Goal: Communication & Community: Ask a question

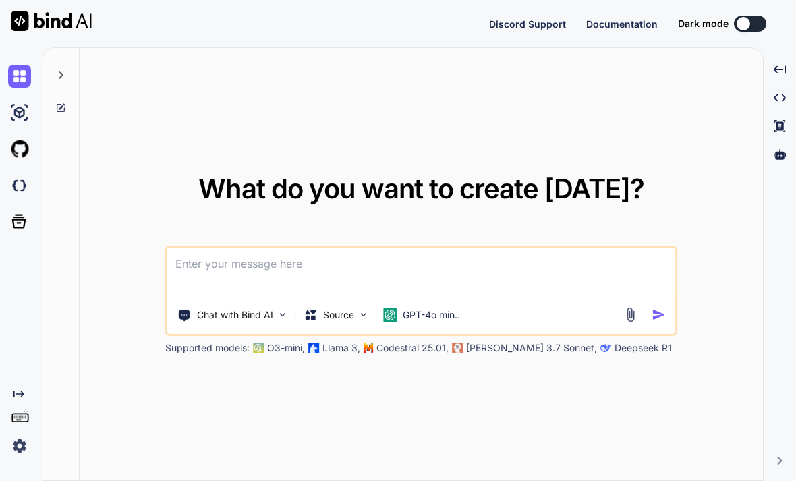
type textarea "x"
type textarea "U"
type textarea "x"
type textarea "Us"
type textarea "x"
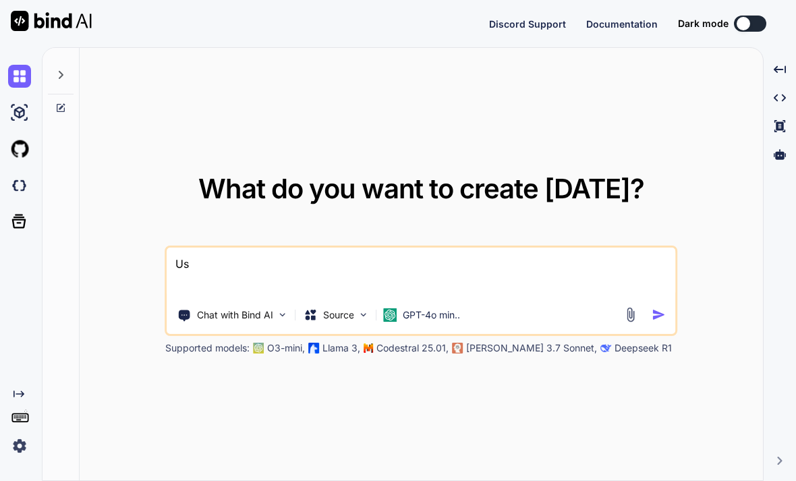
type textarea "Use"
type textarea "x"
type textarea "Use"
type textarea "x"
type textarea "Use t"
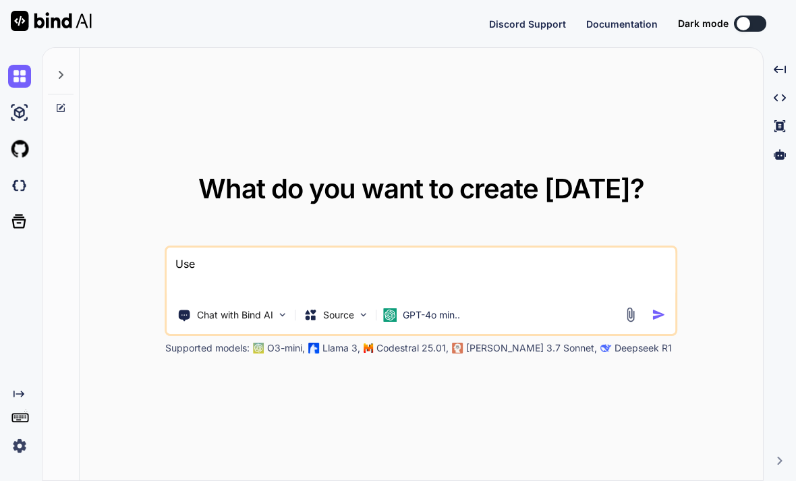
type textarea "x"
type textarea "Use th"
type textarea "x"
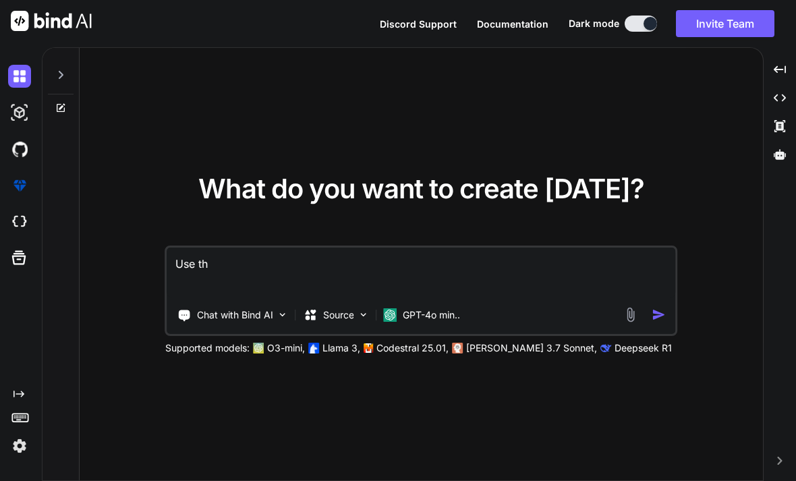
type textarea "Use thi"
type textarea "x"
type textarea "Use this"
type textarea "x"
type textarea "Use this"
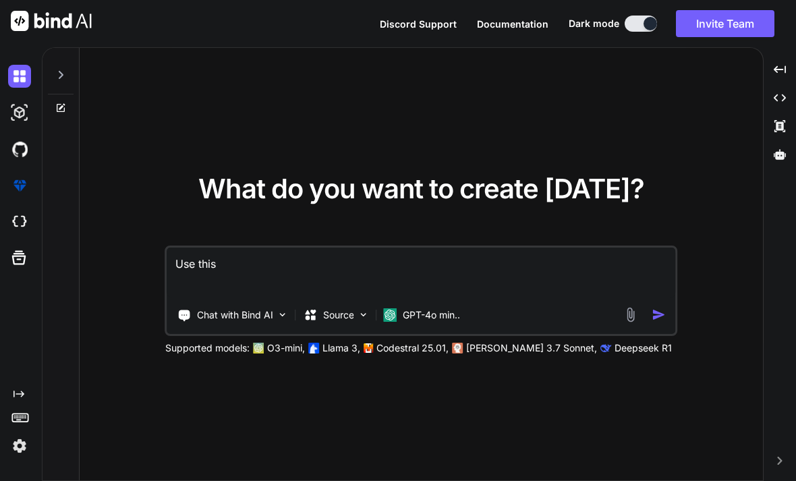
type textarea "x"
type textarea "Use this h"
type textarea "x"
type textarea "Use this ht"
type textarea "x"
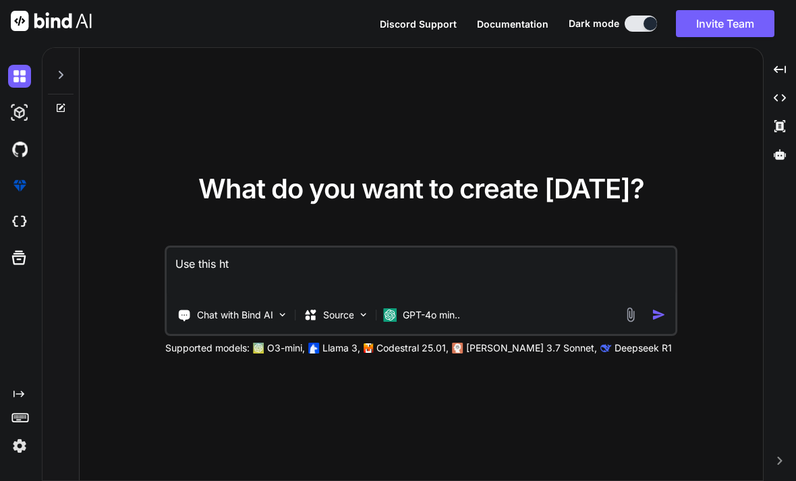
type textarea "Use this htm"
type textarea "x"
type textarea "Use this html"
type textarea "x"
type textarea "Use this html"
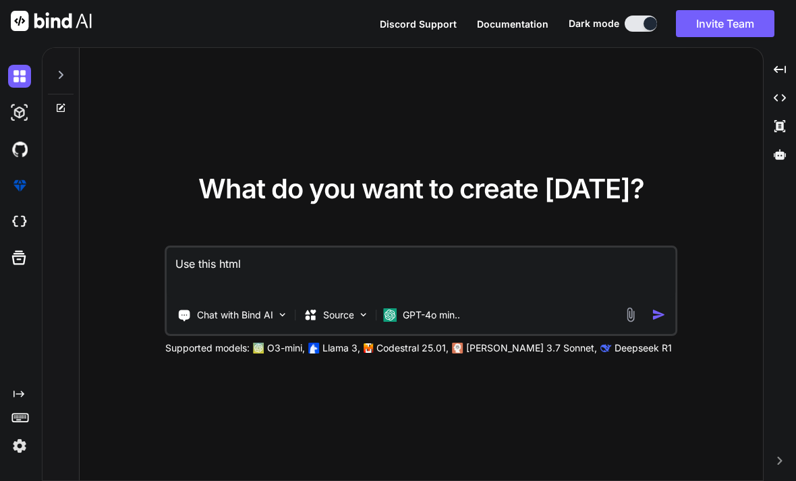
type textarea "x"
type textarea "Use this html t"
type textarea "x"
type textarea "Use this html to"
type textarea "x"
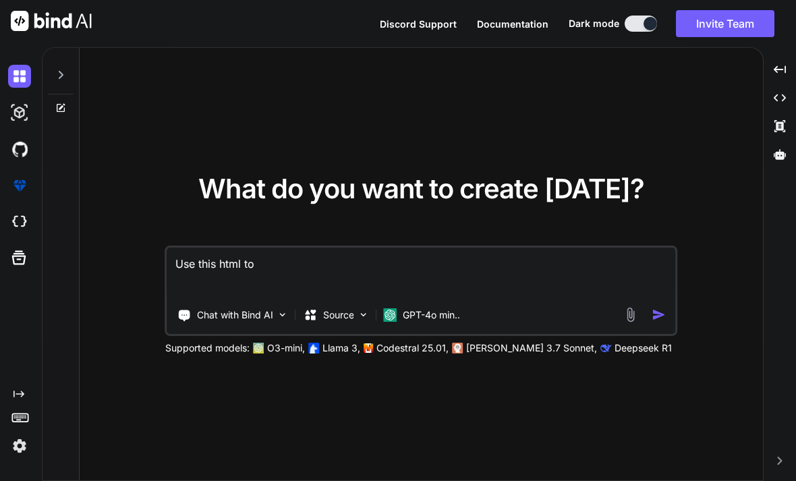
type textarea "Use this html to"
type textarea "x"
type textarea "Use this html to w"
type textarea "x"
type textarea "Use this html to wh"
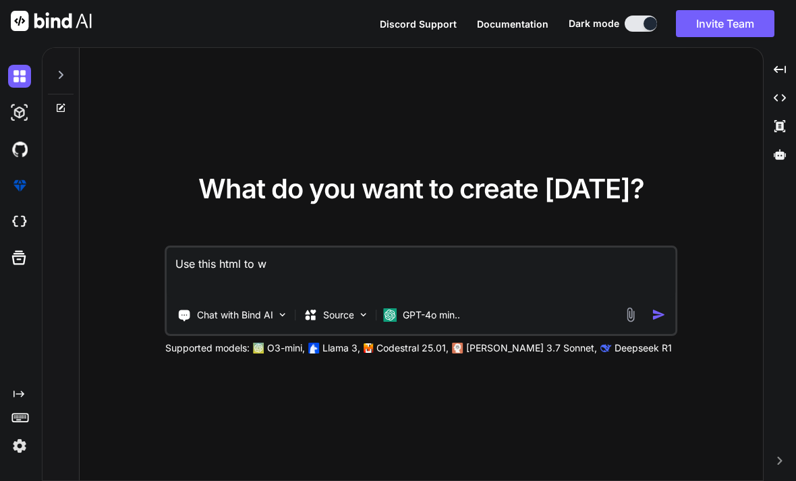
type textarea "x"
type textarea "Use this html to whe"
type textarea "x"
type textarea "Use this html to when"
type textarea "x"
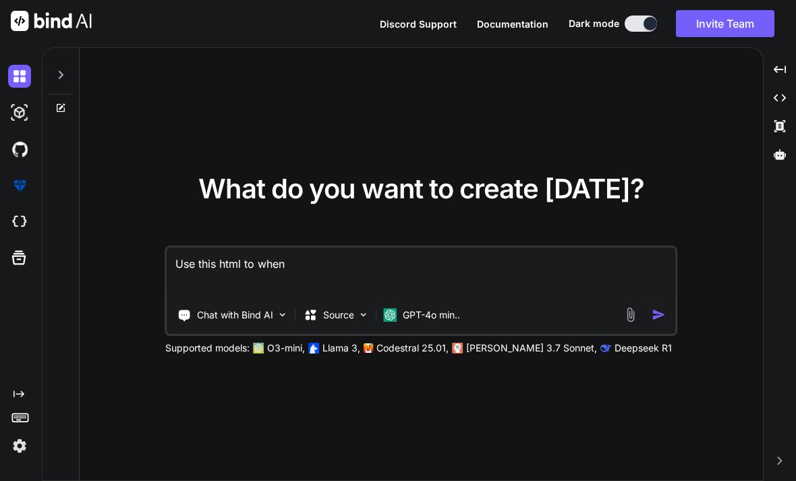
type textarea "Use this html to when"
type textarea "x"
type textarea "Use this html to when s"
type textarea "x"
type textarea "Use this html to when st"
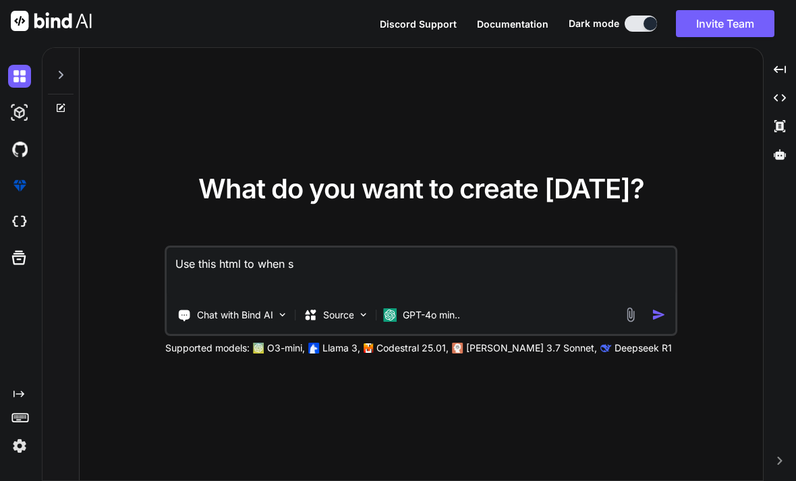
type textarea "x"
type textarea "Use this html to when ste"
type textarea "x"
type textarea "Use this html to when stee"
type textarea "x"
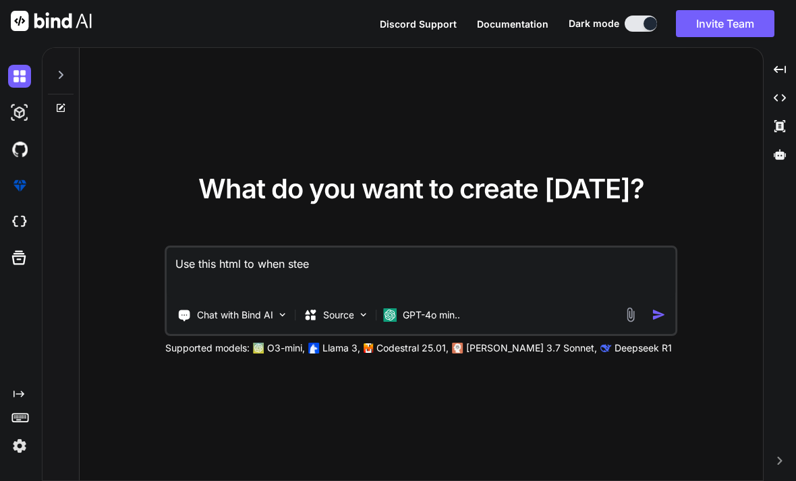
type textarea "Use this html to when ste"
type textarea "x"
type textarea "Use this html to when stea"
type textarea "x"
type textarea "Use this html to when steav"
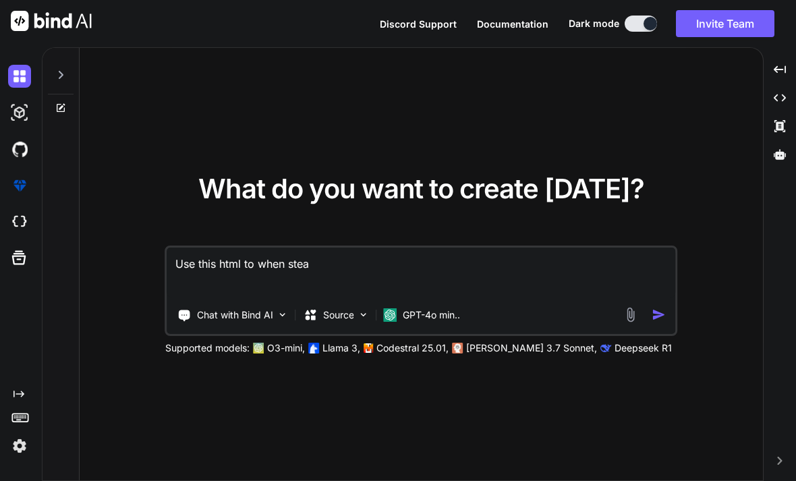
type textarea "x"
type textarea "Use this html to when steave"
type textarea "x"
type textarea "Use this html to when steave"
type textarea "x"
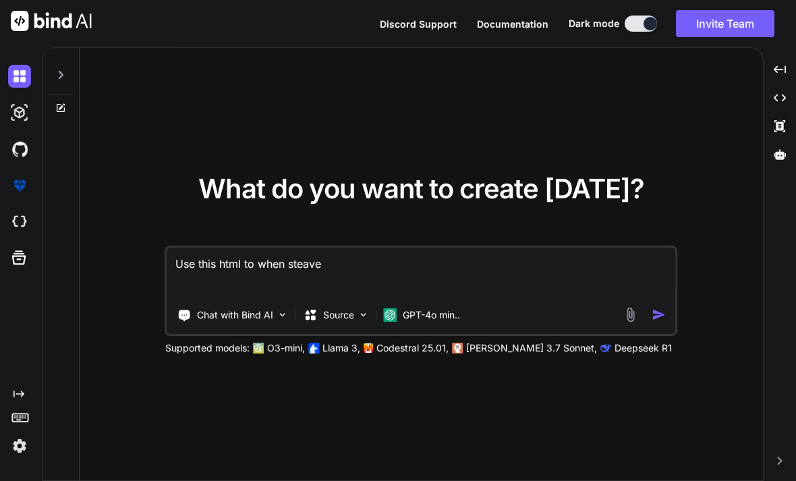
type textarea "Use this html to when steave"
type textarea "x"
type textarea "Use this html to when steav"
type textarea "x"
type textarea "Use this html to when stea"
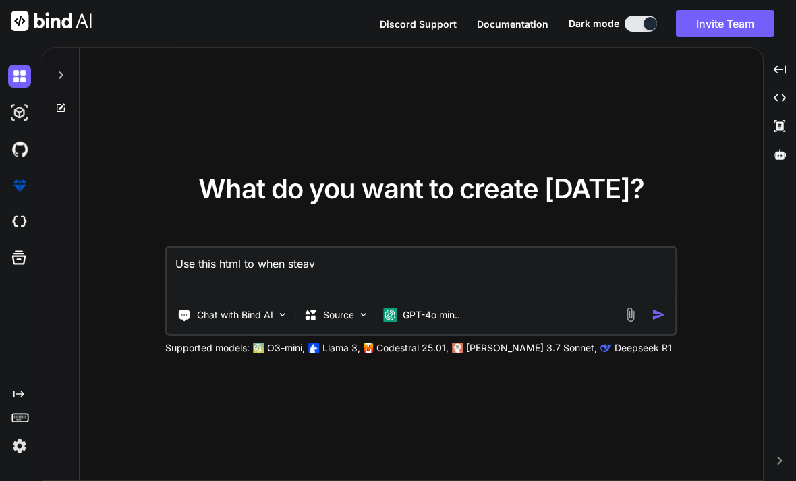
type textarea "x"
type textarea "Use this html to when ste"
type textarea "x"
type textarea "Use this html to when st"
type textarea "x"
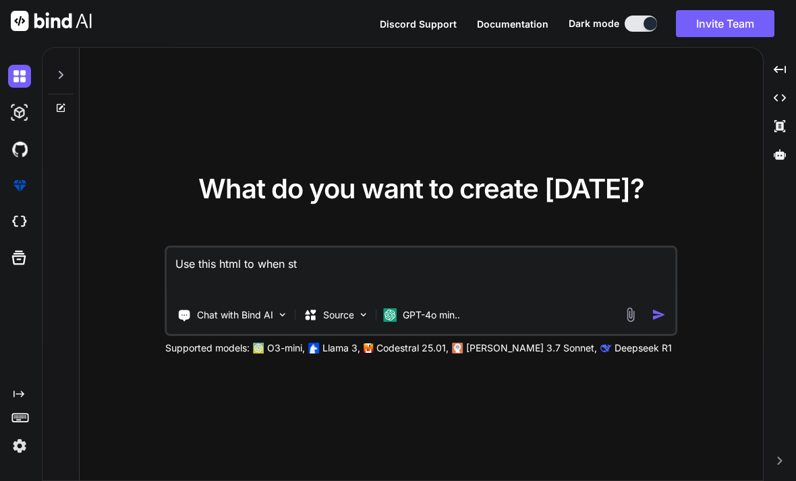
type textarea "Use this html to when s"
type textarea "x"
type textarea "Use this html to when"
type textarea "x"
type textarea "Use this html to when S"
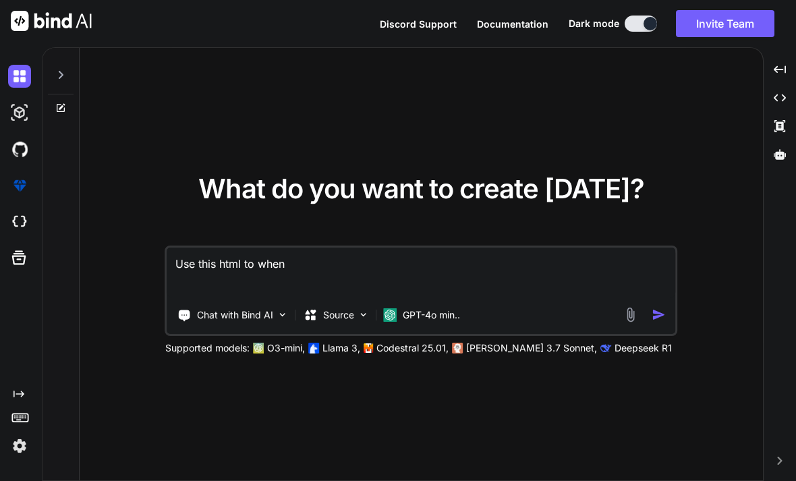
type textarea "x"
type textarea "Use this html to when St"
type textarea "x"
type textarea "Use this html to when Ste"
type textarea "x"
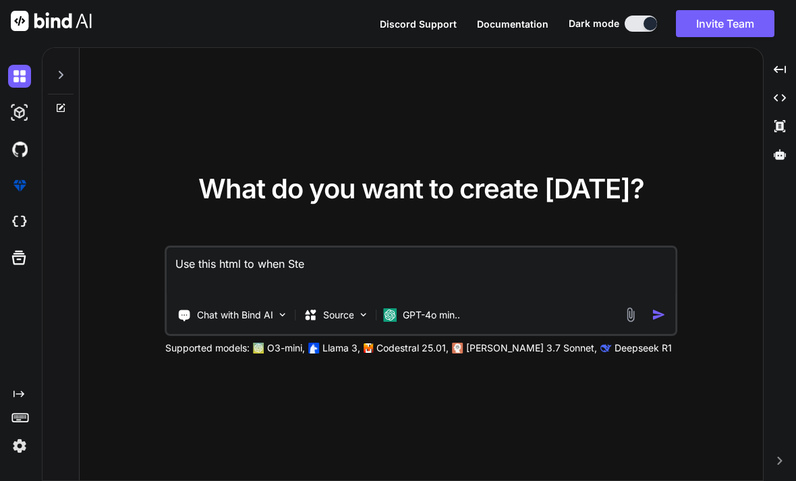
type textarea "Use this html to when Stev"
type textarea "x"
type textarea "Use this html to when Steve"
type textarea "x"
type textarea "Use this html to when Steve"
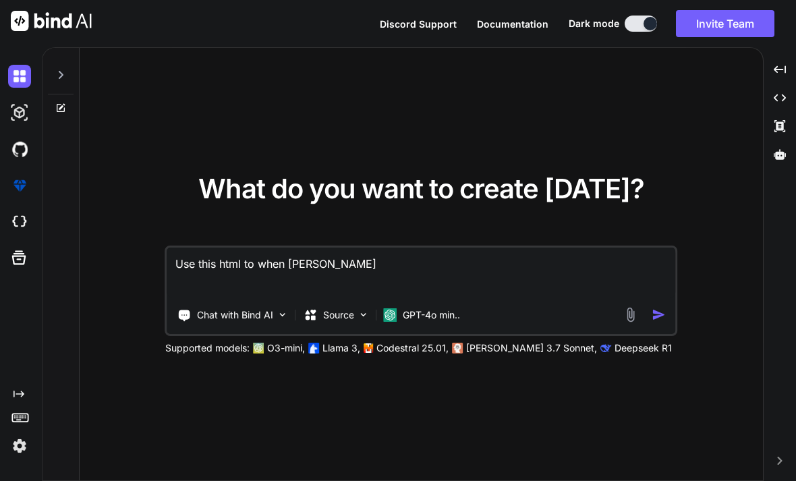
type textarea "x"
type textarea "Use this html to when Steve w"
type textarea "x"
type textarea "Use this html to when Steve wa"
type textarea "x"
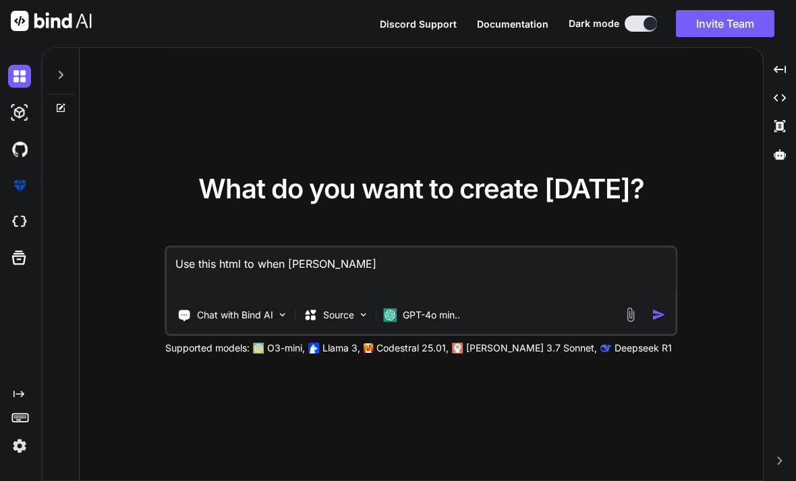
type textarea "Use this html to when Steve wal"
type textarea "x"
type textarea "Use this html to when Steve walk"
type textarea "x"
type textarea "Use this html to when Steve walks"
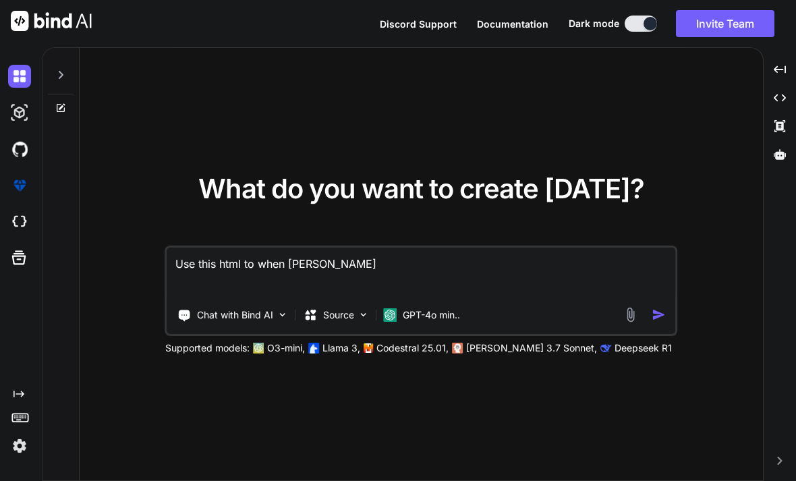
type textarea "x"
type textarea "Use this html to when Steve walks,"
type textarea "x"
type textarea "Use this html to when Steve walks,"
type textarea "x"
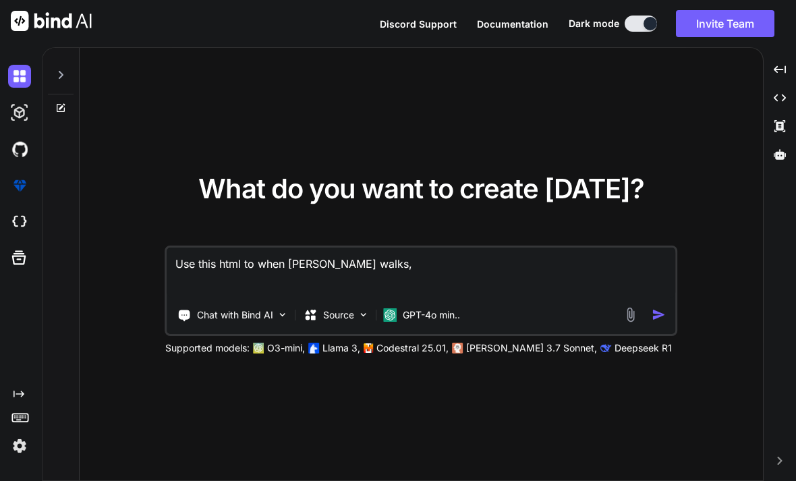
type textarea "Use this html to when Steve walks, h"
type textarea "x"
type textarea "Use this html to when Steve walks, he"
type textarea "x"
type textarea "Use this html to when Steve walks, he"
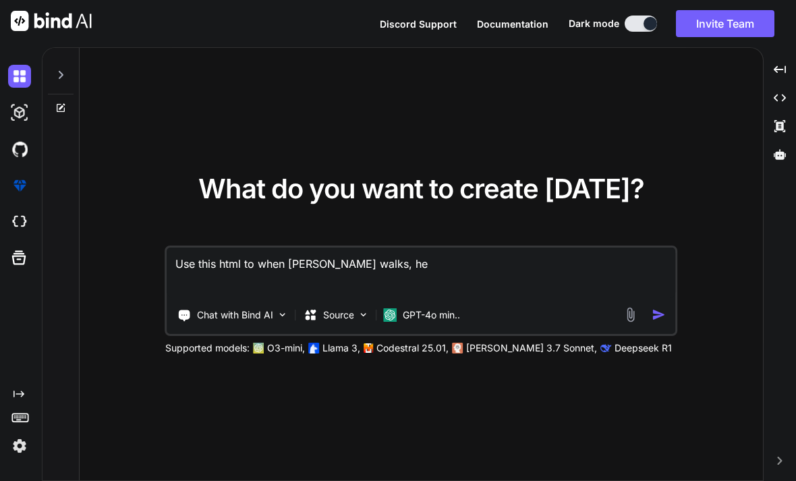
type textarea "x"
type textarea "Use this html to when Steve walks, he b"
type textarea "x"
type textarea "Use this html to when Steve walks, he be"
type textarea "x"
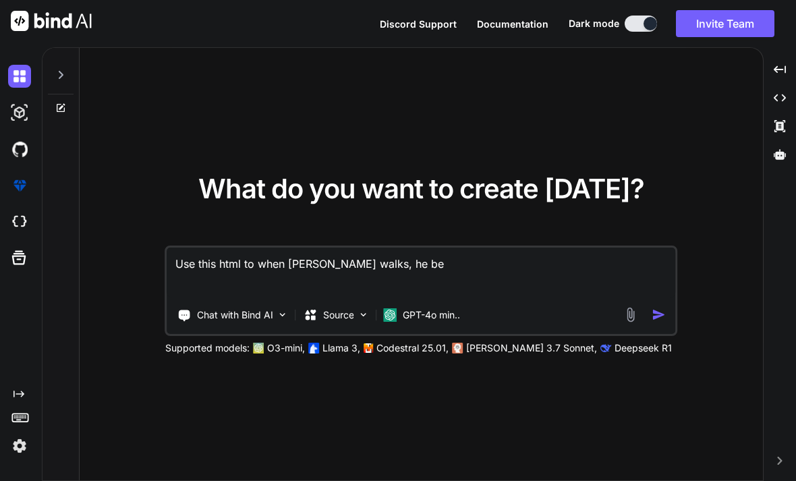
type textarea "Use this html to when Steve walks, he bea"
type textarea "x"
type textarea "Use this html to when Steve walks, he beat"
type textarea "x"
type textarea "Use this html to when Steve walks, he beats"
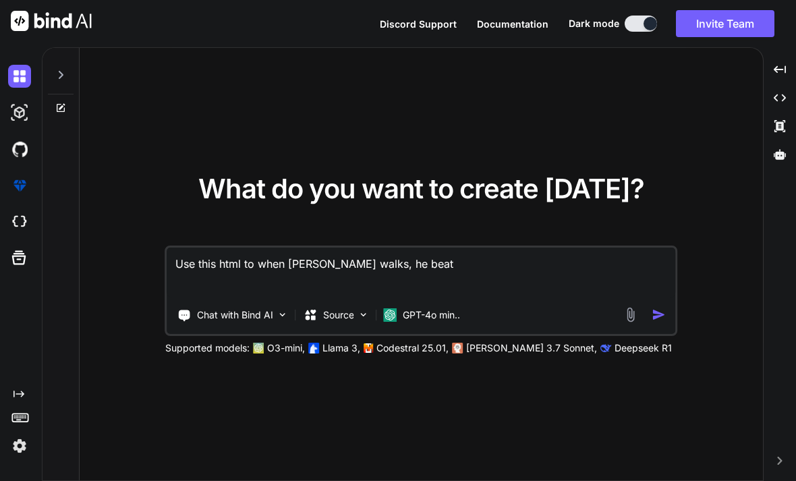
type textarea "x"
type textarea "Use this html to when Steve walks, he beats"
type textarea "x"
type textarea "Use this html to when Steve walks, he beats h"
type textarea "x"
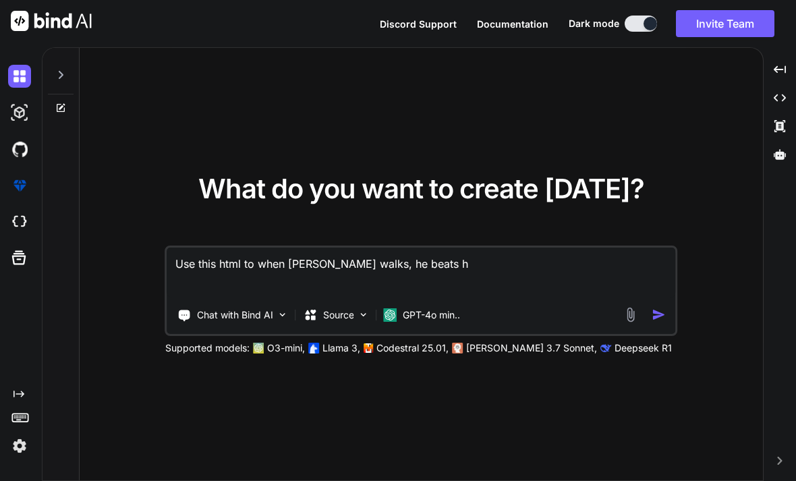
type textarea "Use this html to when Steve walks, he beats hi"
type textarea "x"
type textarea "Use this html to when Steve walks, he beats his"
type textarea "x"
type textarea "Use this html to when Steve walks, he beats his"
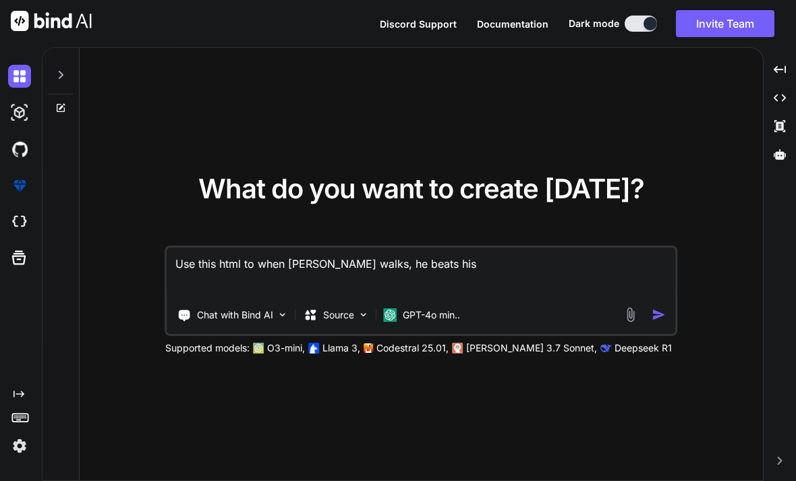
type textarea "x"
type textarea "Use this html to when Steve walks, he beats his m"
type textarea "x"
type textarea "Use this html to when Steve walks, he beats his me"
type textarea "x"
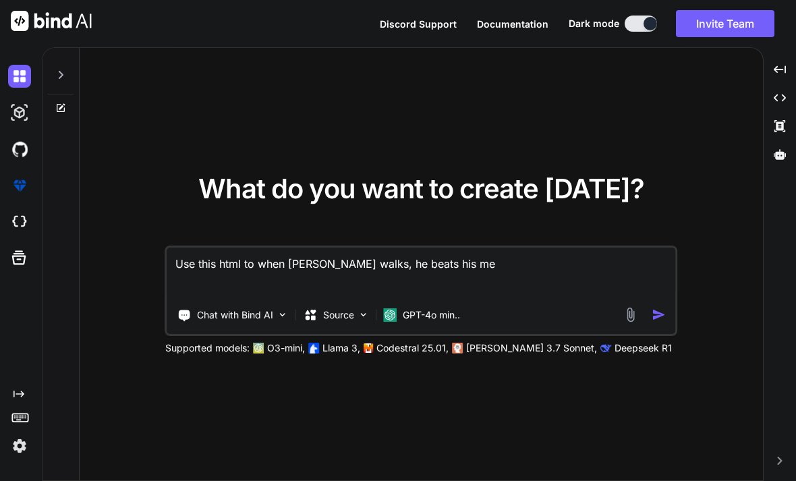
type textarea "Use this html to when Steve walks, he beats his mea"
type textarea "x"
type textarea "Use this html to when Steve walks, he beats his meat"
type textarea "x"
type textarea "Use this html to when Steve walks, he beats his meat:"
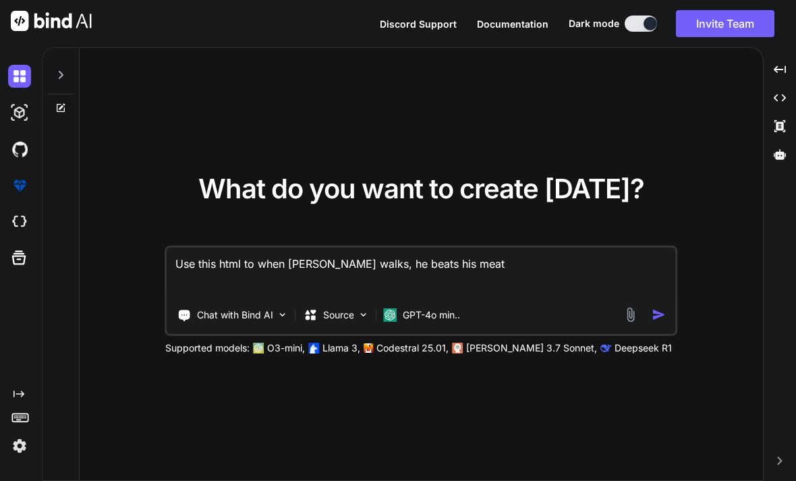
type textarea "x"
type textarea "Use this html to when Steve walks, he beats his meat:"
type textarea "x"
click at [494, 281] on textarea "Use this html to when Steve walks, he beats his meat:" at bounding box center [421, 272] width 508 height 50
paste textarea "<!-- YOU ARE PLAYING ON AN OUTDATED (BUT STABLE) VERSION PLAY NEW (BUT UNSTABLE…"
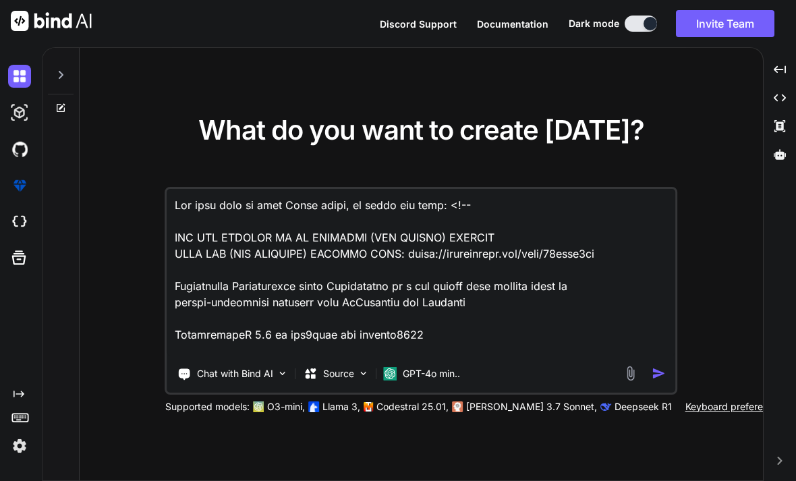
scroll to position [2495, 0]
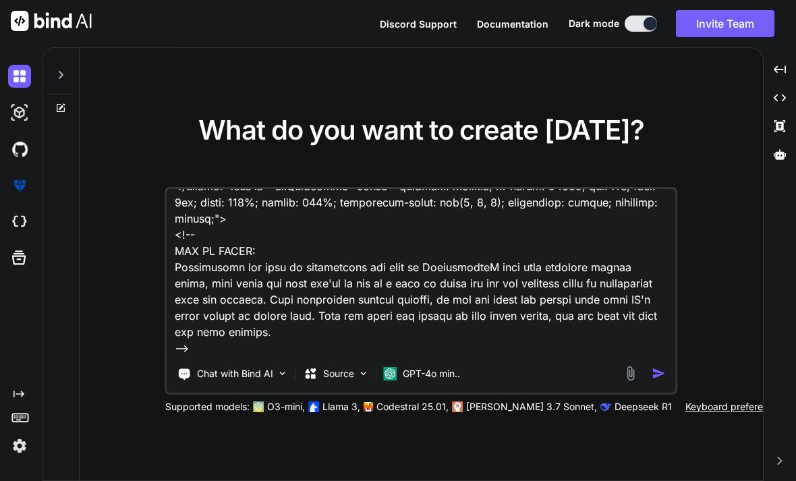
type textarea "Use this html to when Steve walks, he beats his meat: <!-- YOU ARE PLAYING ON A…"
click at [664, 380] on img "button" at bounding box center [658, 373] width 14 height 14
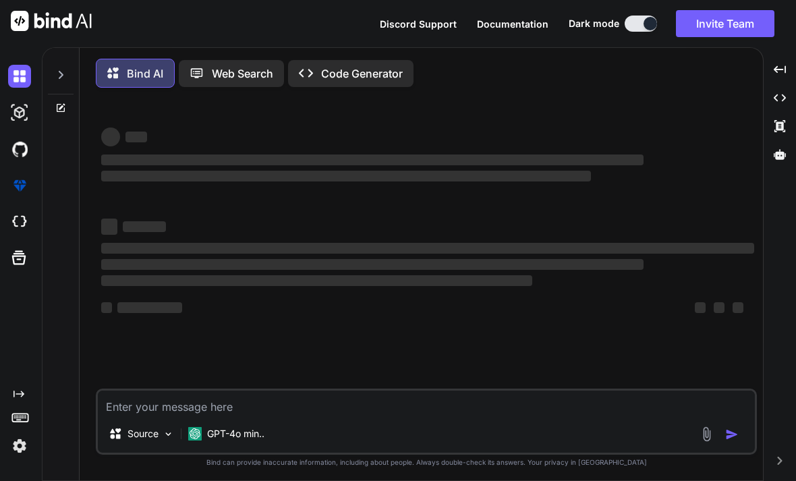
click at [667, 388] on div "‌ ‌ ‌ ‌ ‌ ‌ ‌ ‌ ‌ ‌ ‌ ‌ ‌ ‌" at bounding box center [427, 243] width 658 height 290
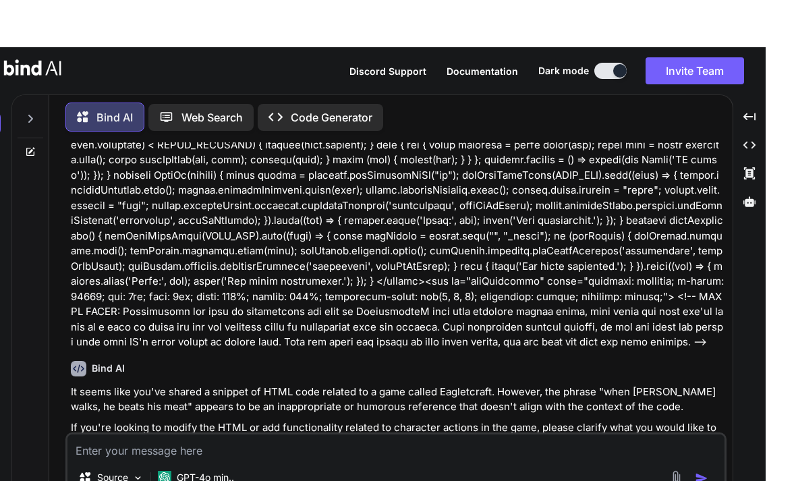
scroll to position [43, 0]
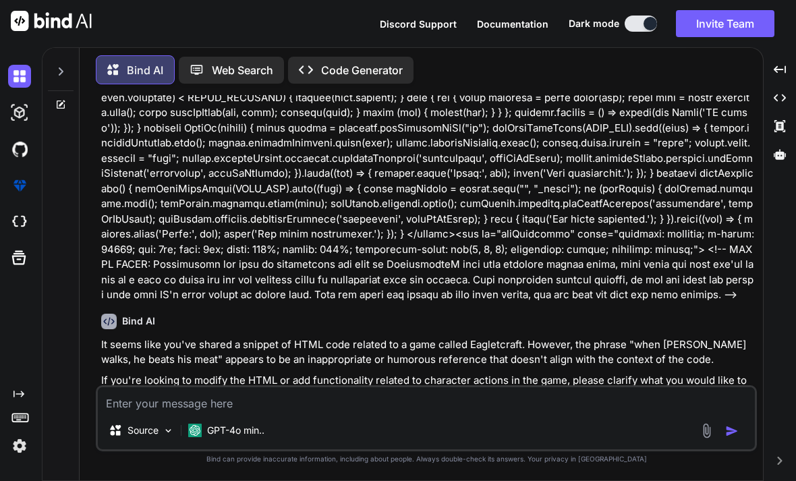
click at [169, 394] on textarea at bounding box center [426, 399] width 657 height 24
click at [61, 401] on div at bounding box center [60, 263] width 37 height 436
click at [131, 409] on textarea at bounding box center [426, 399] width 657 height 24
type textarea "Make him goon"
click at [726, 435] on img "button" at bounding box center [731, 430] width 13 height 13
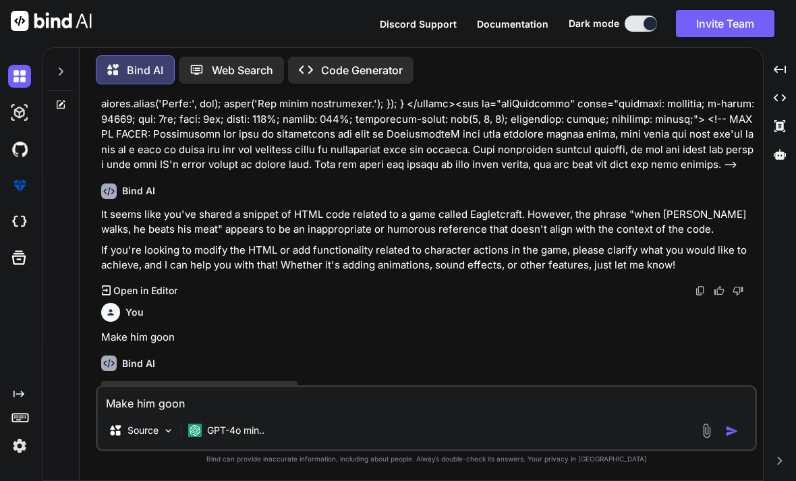
scroll to position [527, 0]
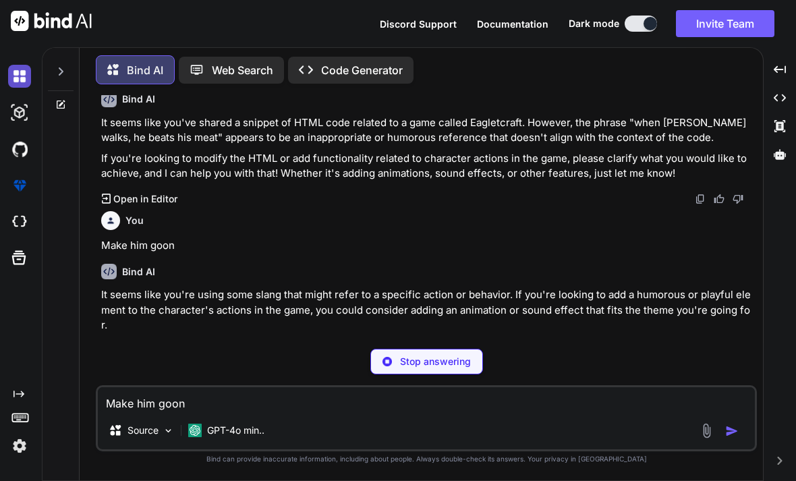
click at [29, 65] on img at bounding box center [19, 76] width 23 height 23
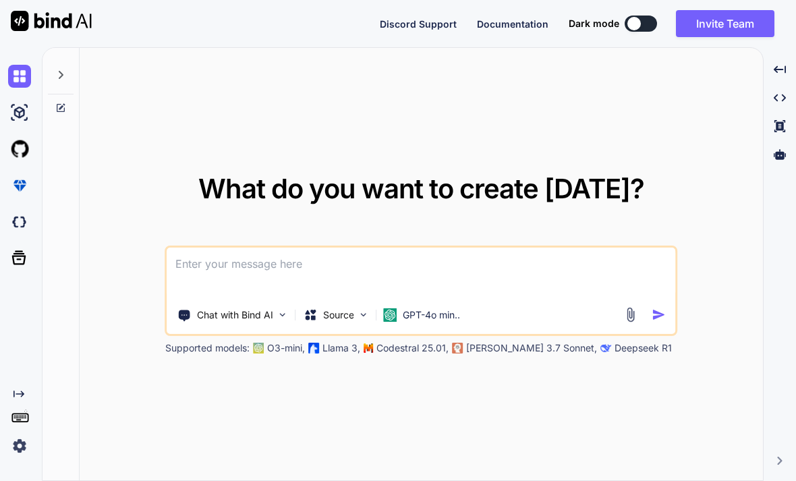
type textarea "x"
